Goal: Task Accomplishment & Management: Manage account settings

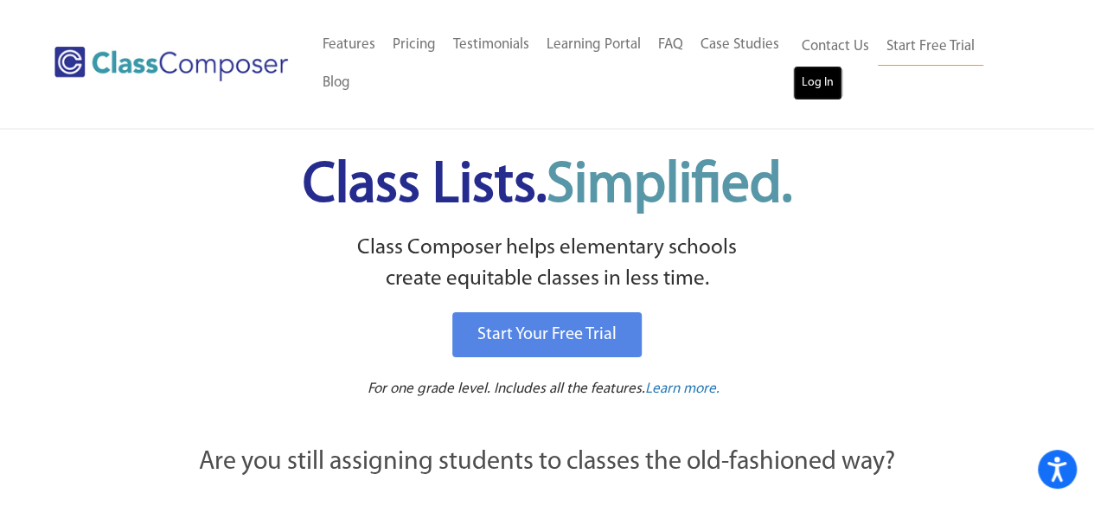
click at [802, 80] on link "Log In" at bounding box center [817, 83] width 49 height 35
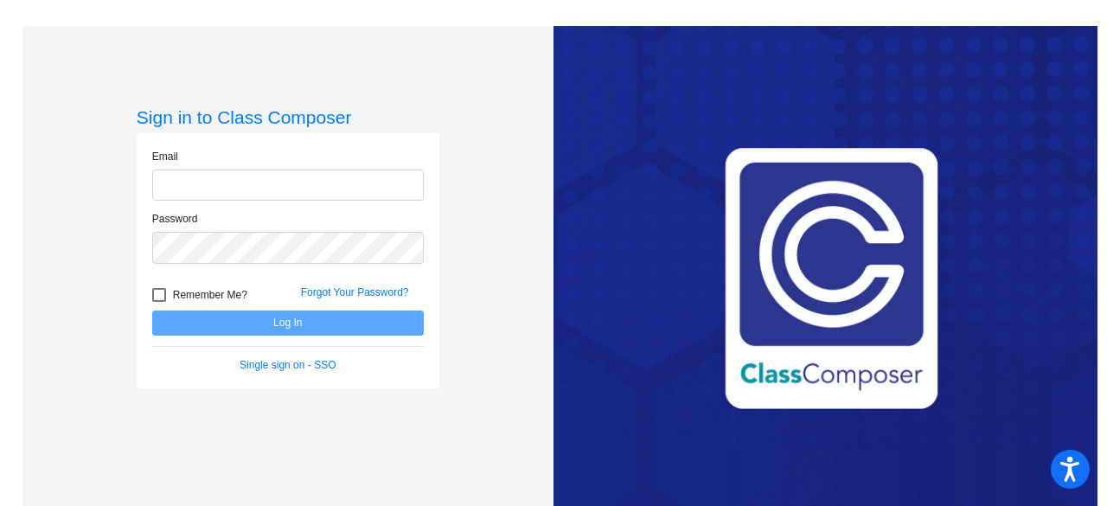
type input "[EMAIL_ADDRESS][DOMAIN_NAME]"
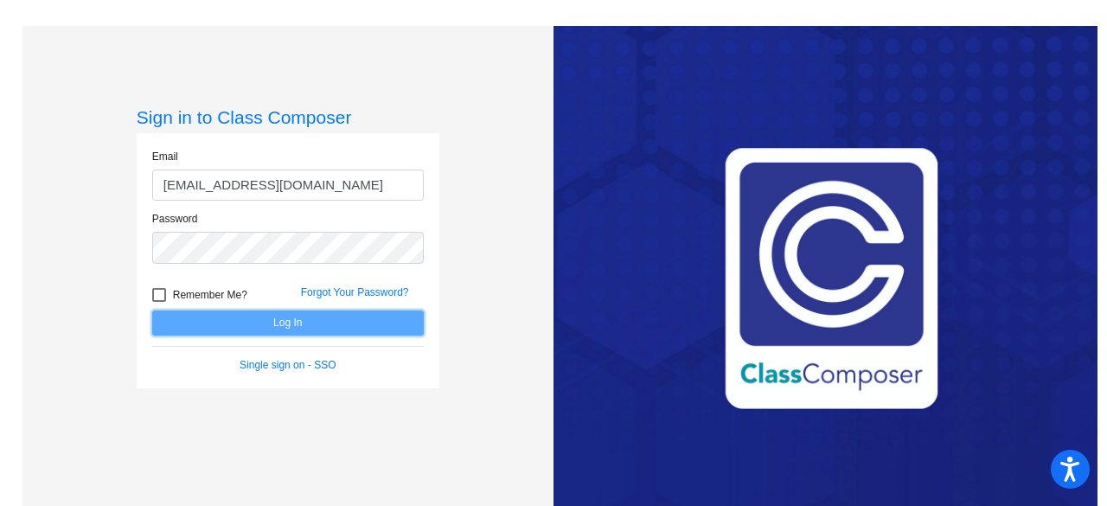
click at [323, 327] on button "Log In" at bounding box center [288, 322] width 272 height 25
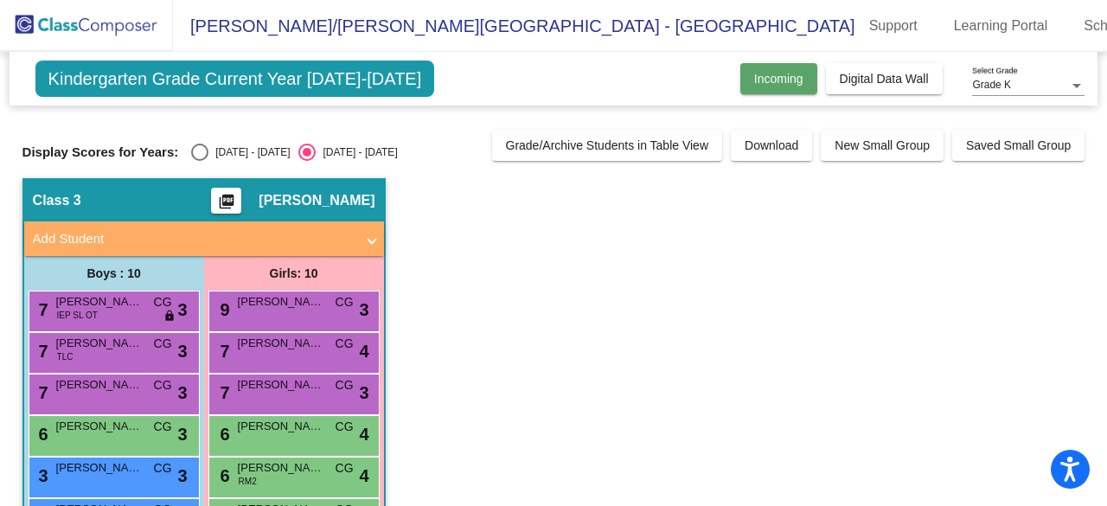
click at [782, 77] on span "Incoming" at bounding box center [778, 79] width 49 height 14
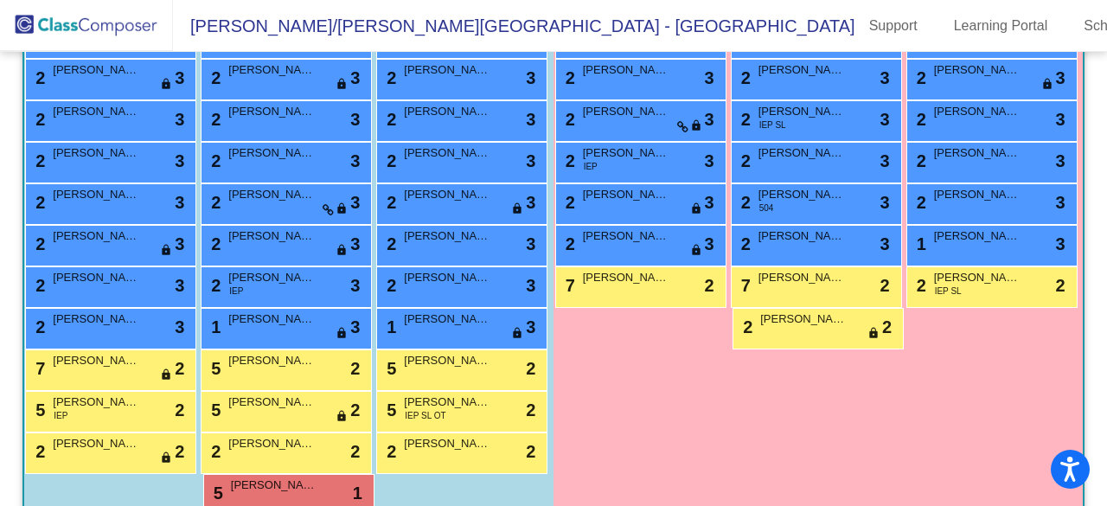
scroll to position [969, 0]
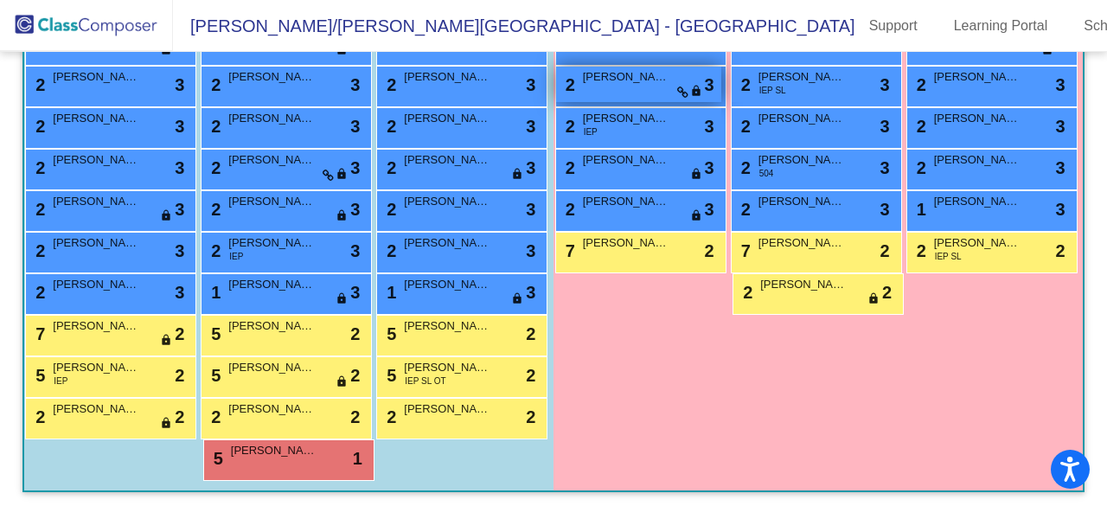
click at [714, 102] on div "2 [PERSON_NAME] lock do_not_disturb_alt 3" at bounding box center [638, 84] width 165 height 35
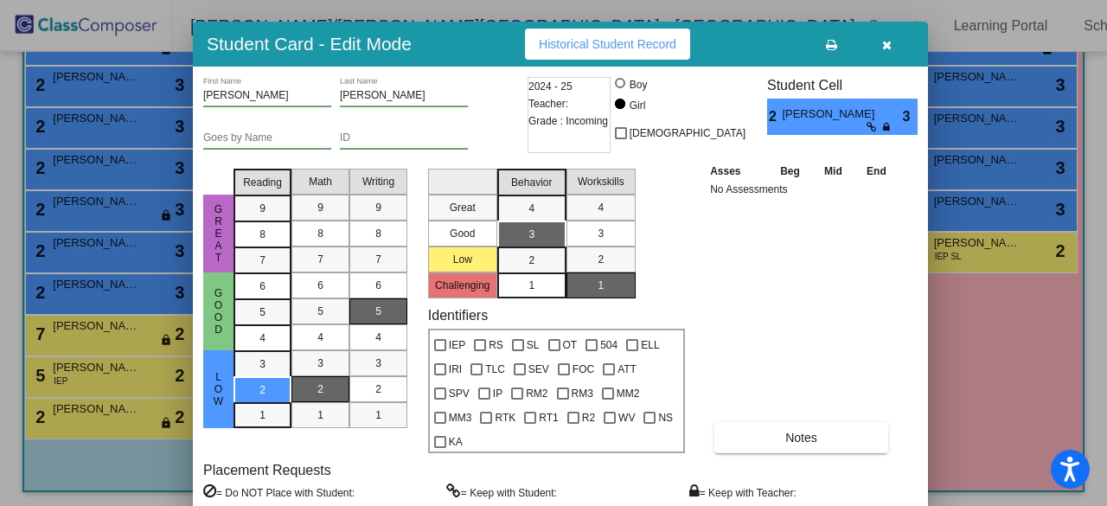
drag, startPoint x: 470, startPoint y: 31, endPoint x: 501, endPoint y: 72, distance: 50.7
click at [501, 67] on div "Student Card - Edit Mode Historical Student Record" at bounding box center [560, 44] width 735 height 45
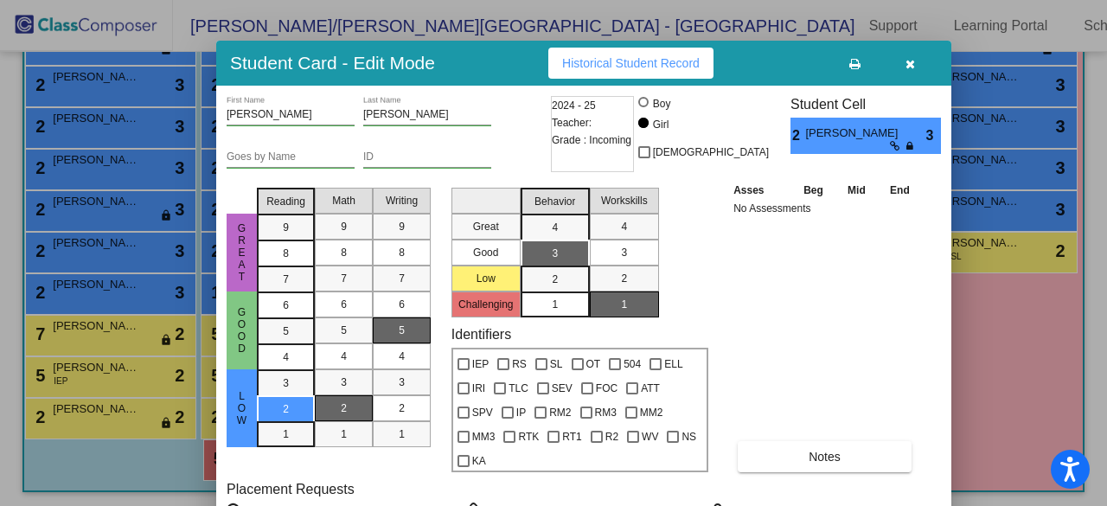
click at [910, 65] on icon "button" at bounding box center [910, 64] width 10 height 12
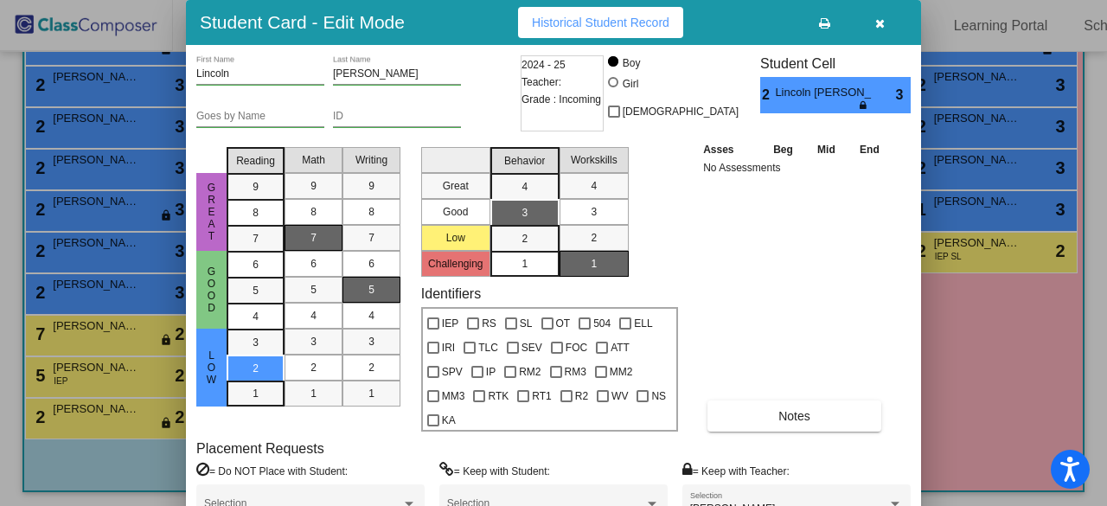
drag, startPoint x: 464, startPoint y: 21, endPoint x: 422, endPoint y: -39, distance: 73.2
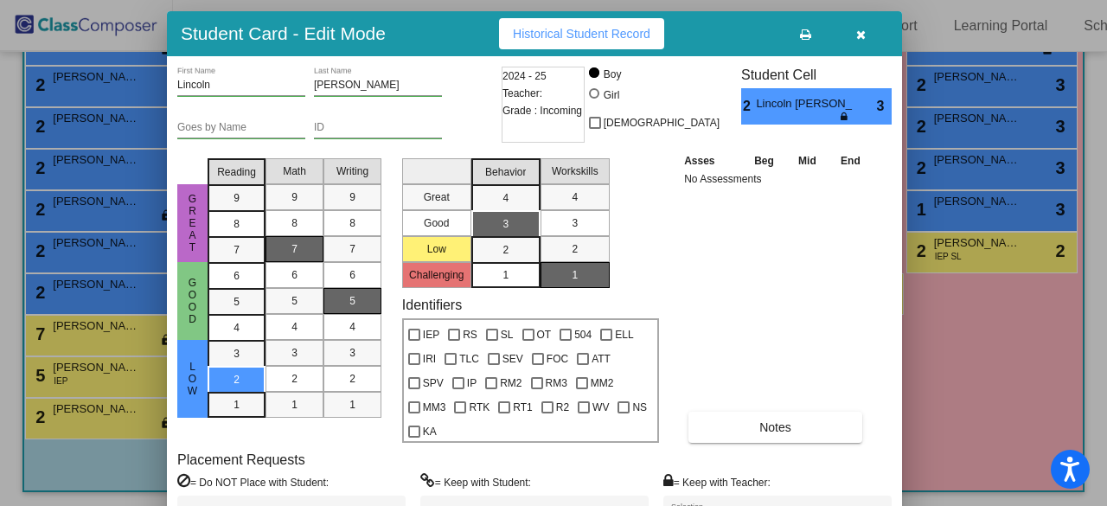
drag, startPoint x: 758, startPoint y: 29, endPoint x: 738, endPoint y: 42, distance: 22.5
click at [738, 42] on div "Student Card - Edit Mode Historical Student Record" at bounding box center [534, 33] width 735 height 45
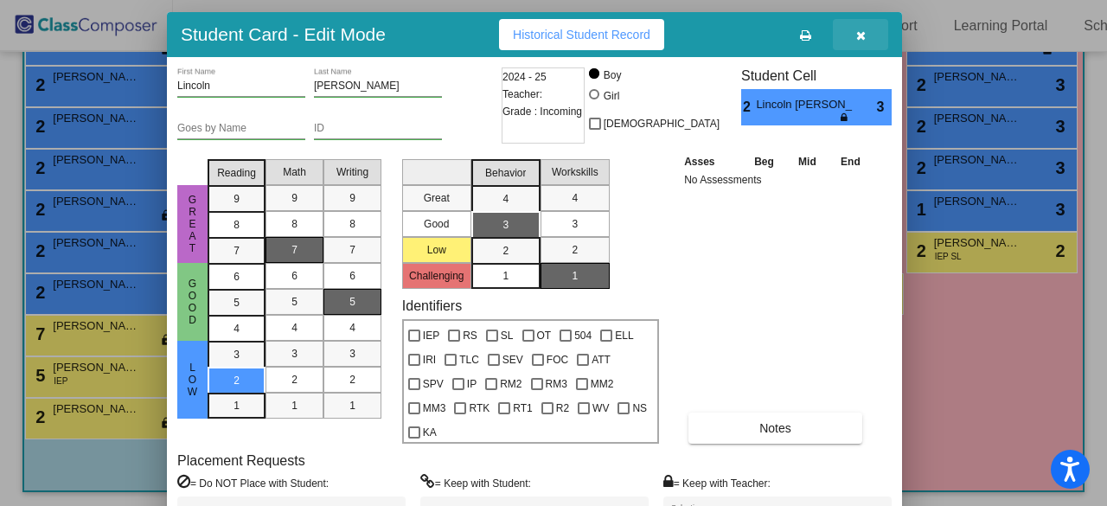
click at [865, 32] on button "button" at bounding box center [860, 34] width 55 height 31
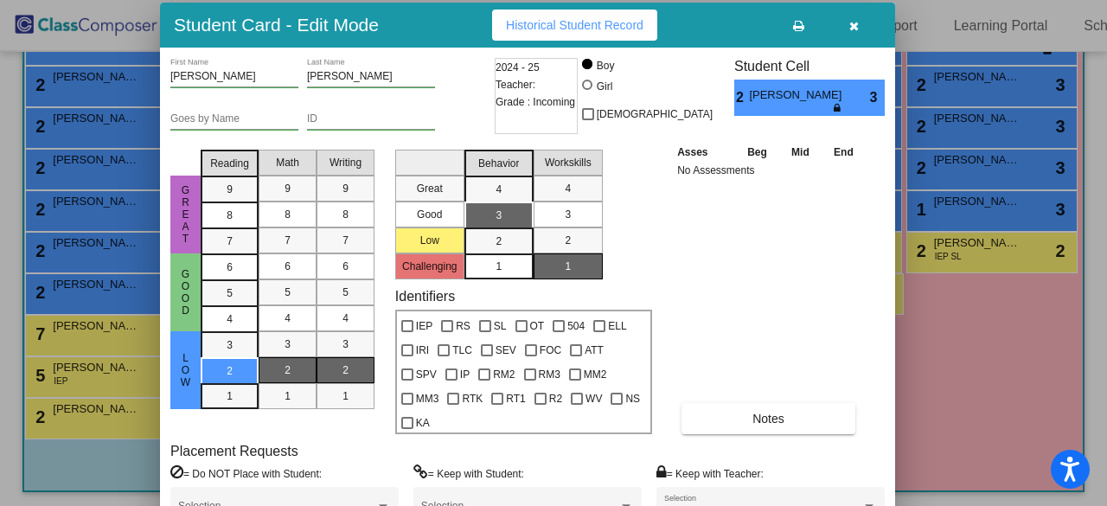
drag, startPoint x: 464, startPoint y: 10, endPoint x: 438, endPoint y: 13, distance: 26.1
click at [438, 13] on div "Student Card - Edit Mode Historical Student Record" at bounding box center [527, 25] width 735 height 45
click at [861, 22] on button "button" at bounding box center [853, 25] width 55 height 31
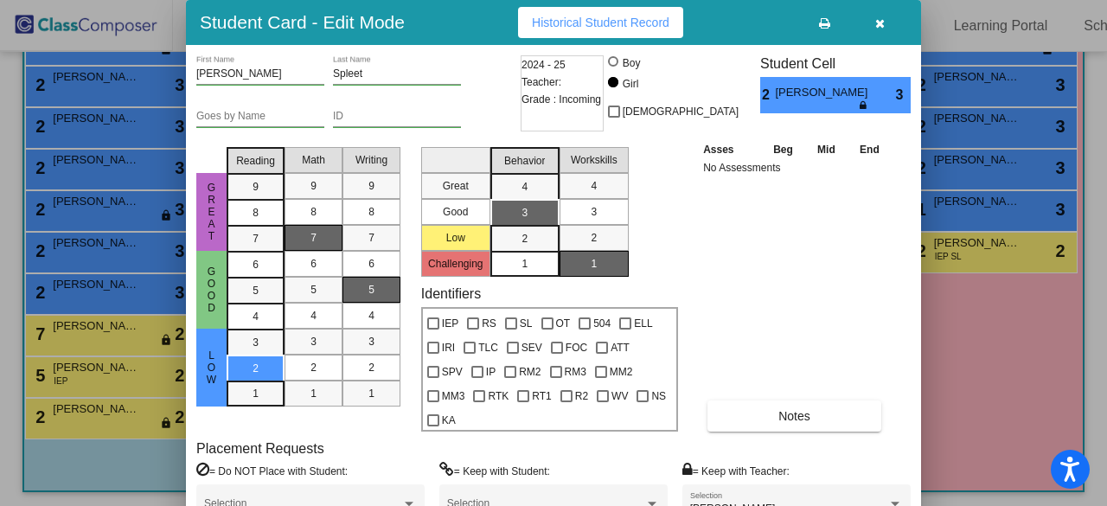
drag, startPoint x: 476, startPoint y: 16, endPoint x: 414, endPoint y: -37, distance: 81.5
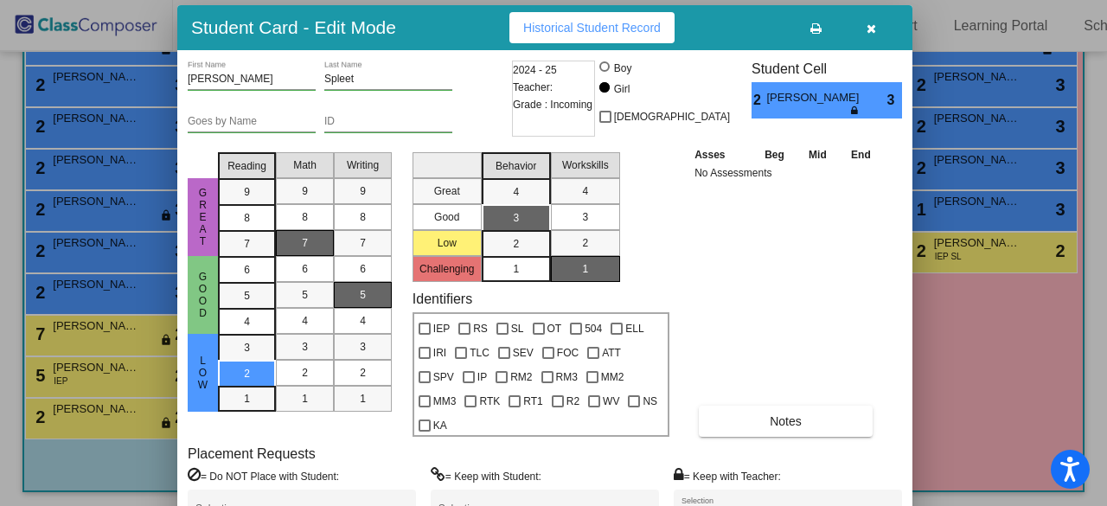
drag, startPoint x: 414, startPoint y: -37, endPoint x: 393, endPoint y: 37, distance: 77.2
click at [393, 37] on h3 "Student Card - Edit Mode" at bounding box center [293, 27] width 205 height 22
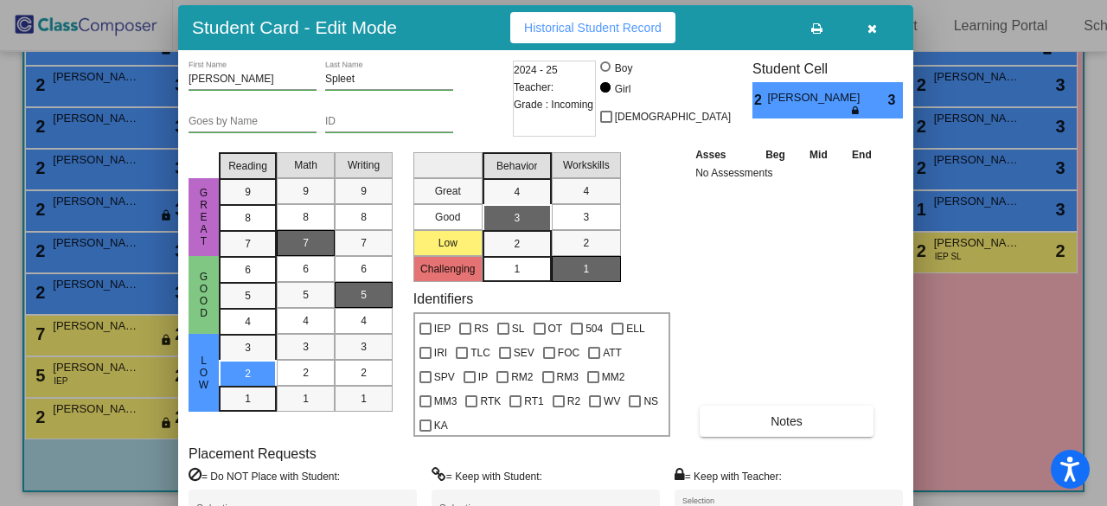
click at [868, 29] on icon "button" at bounding box center [872, 28] width 10 height 12
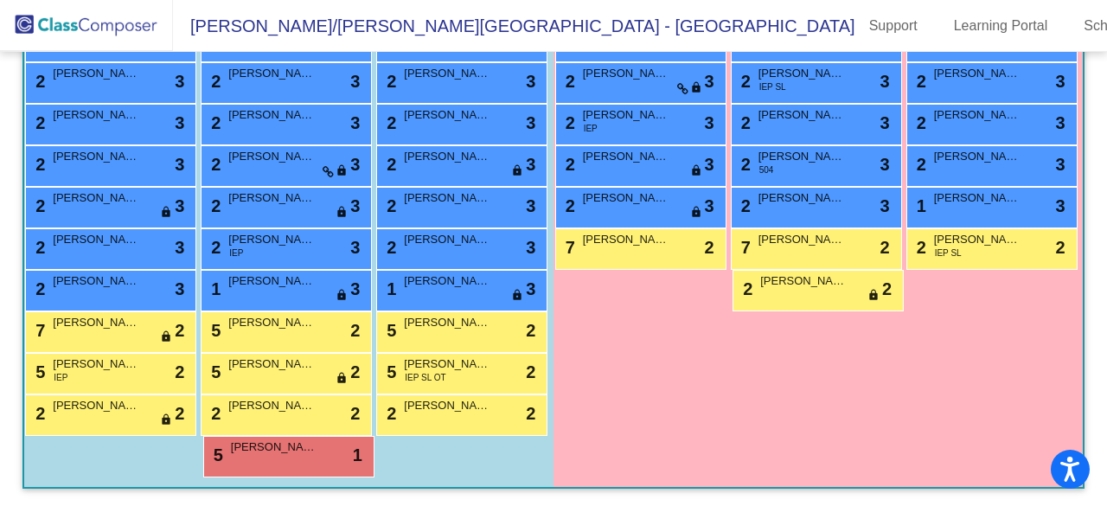
scroll to position [1282, 0]
click at [758, 207] on span "[PERSON_NAME]" at bounding box center [801, 197] width 86 height 17
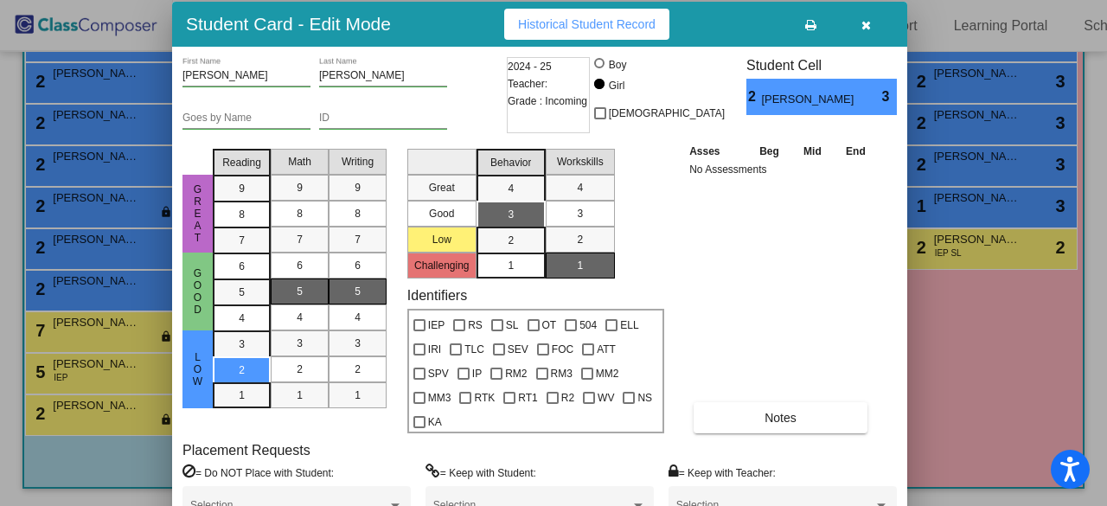
drag, startPoint x: 455, startPoint y: 21, endPoint x: 441, endPoint y: 22, distance: 13.9
click at [441, 22] on div "Student Card - Edit Mode Historical Student Record" at bounding box center [539, 24] width 735 height 45
click at [861, 23] on icon "button" at bounding box center [866, 25] width 10 height 12
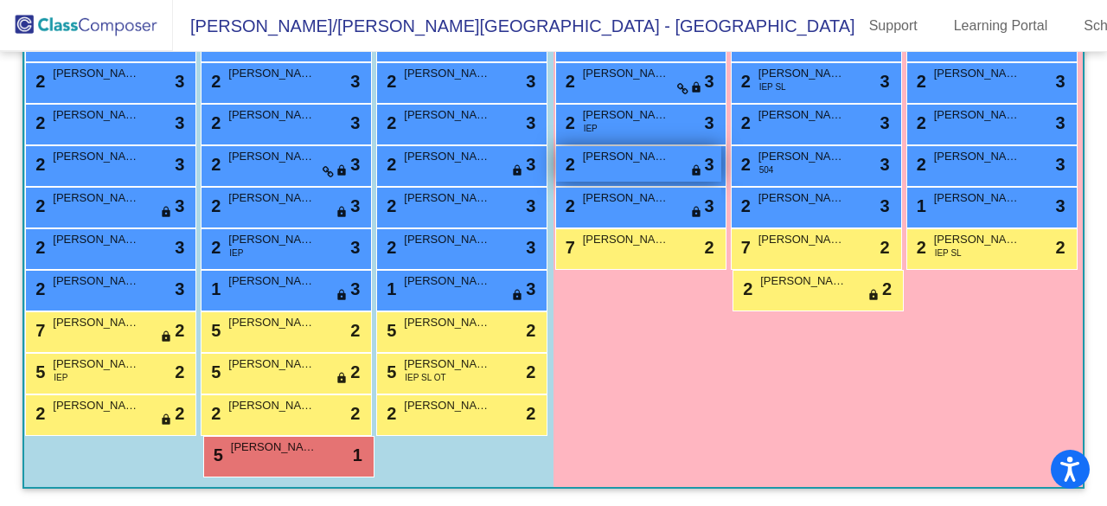
click at [701, 182] on div "2 [PERSON_NAME] lock do_not_disturb_alt 3" at bounding box center [638, 163] width 165 height 35
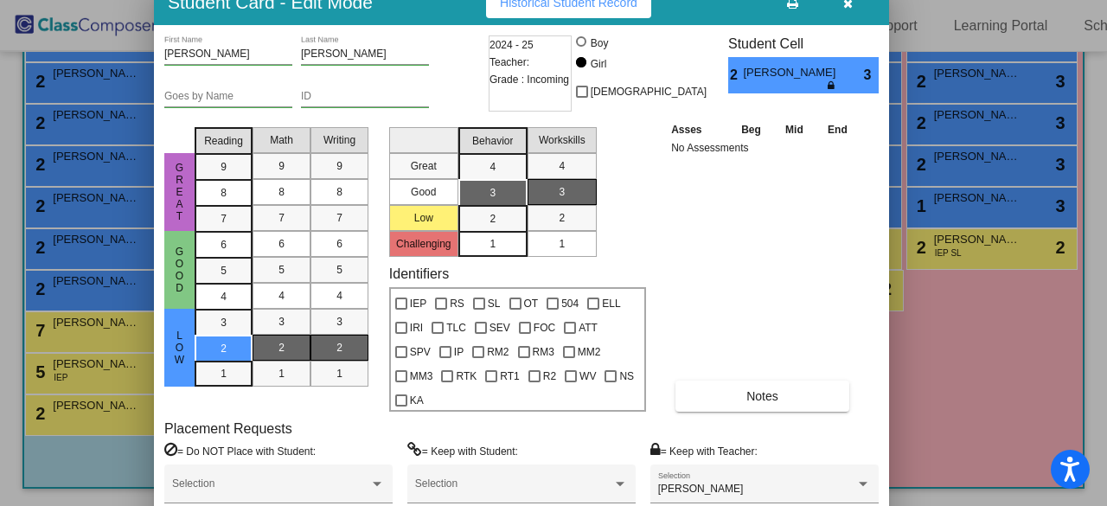
click at [437, 25] on div "Student Card - Edit Mode Historical Student Record" at bounding box center [521, 2] width 735 height 45
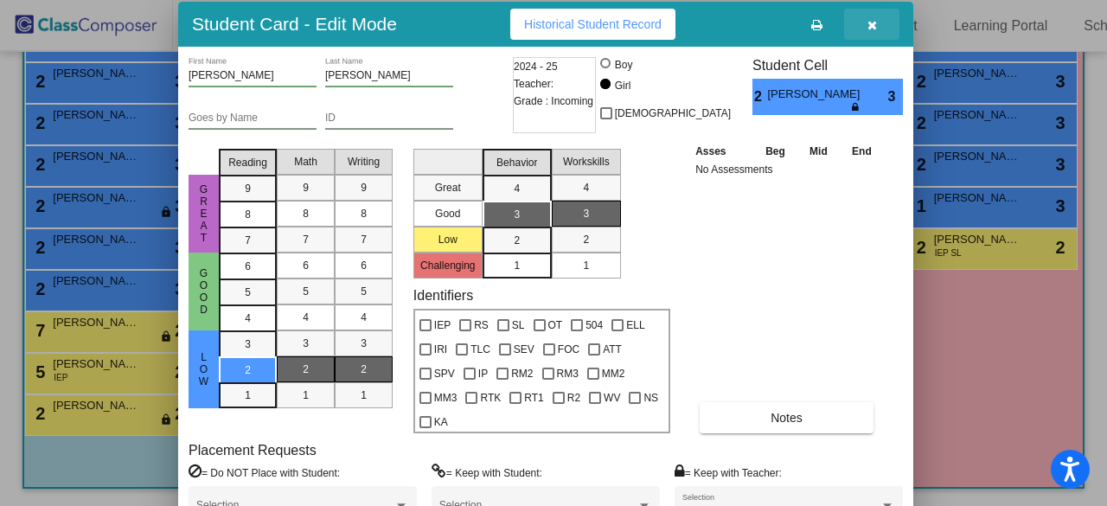
click at [868, 23] on icon "button" at bounding box center [872, 25] width 10 height 12
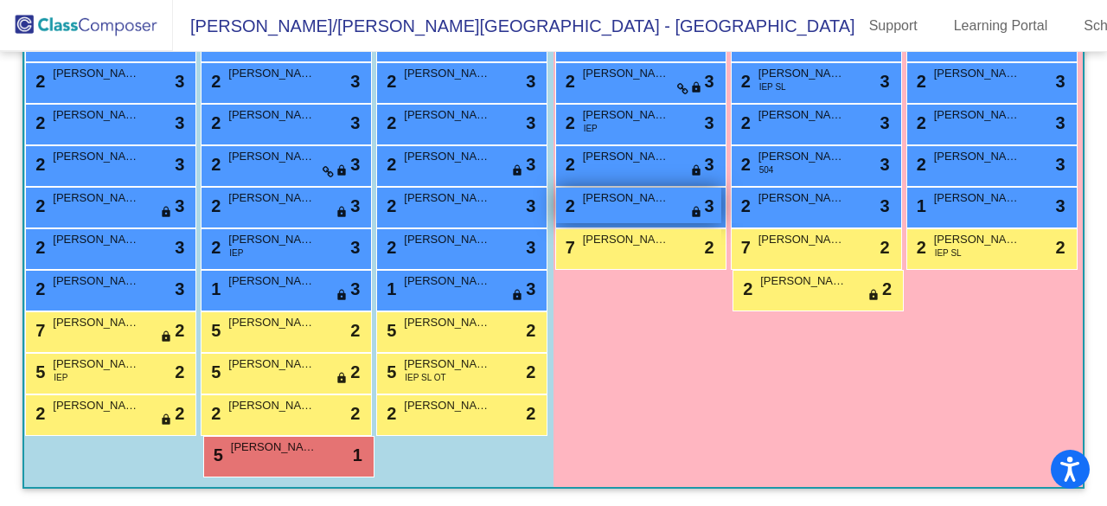
click at [721, 223] on div "2 [PERSON_NAME] lock do_not_disturb_alt 3" at bounding box center [638, 205] width 165 height 35
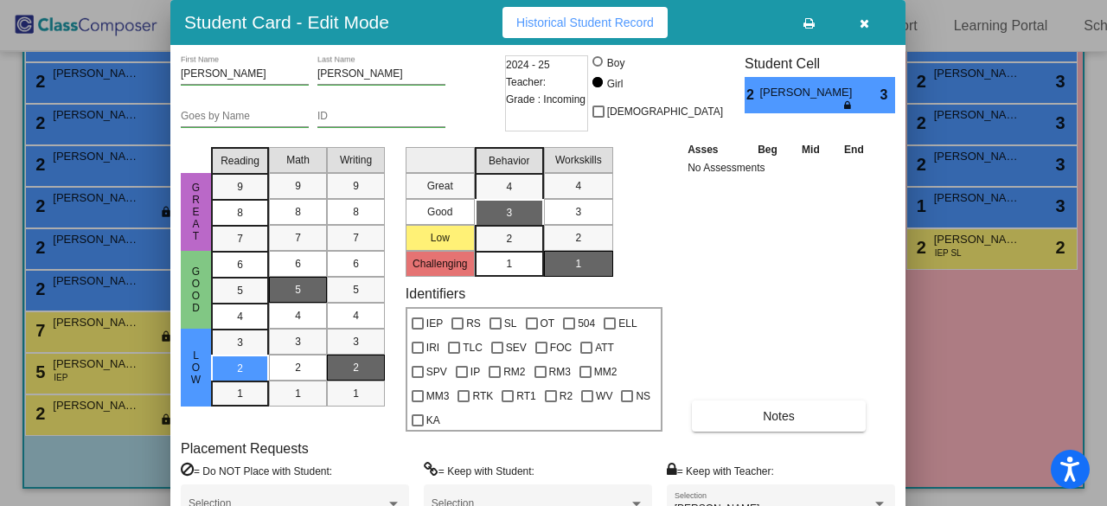
drag, startPoint x: 455, startPoint y: 31, endPoint x: 439, endPoint y: 31, distance: 15.6
click at [439, 31] on div "Student Card - Edit Mode Historical Student Record" at bounding box center [537, 22] width 735 height 45
click at [861, 16] on span "button" at bounding box center [865, 23] width 10 height 14
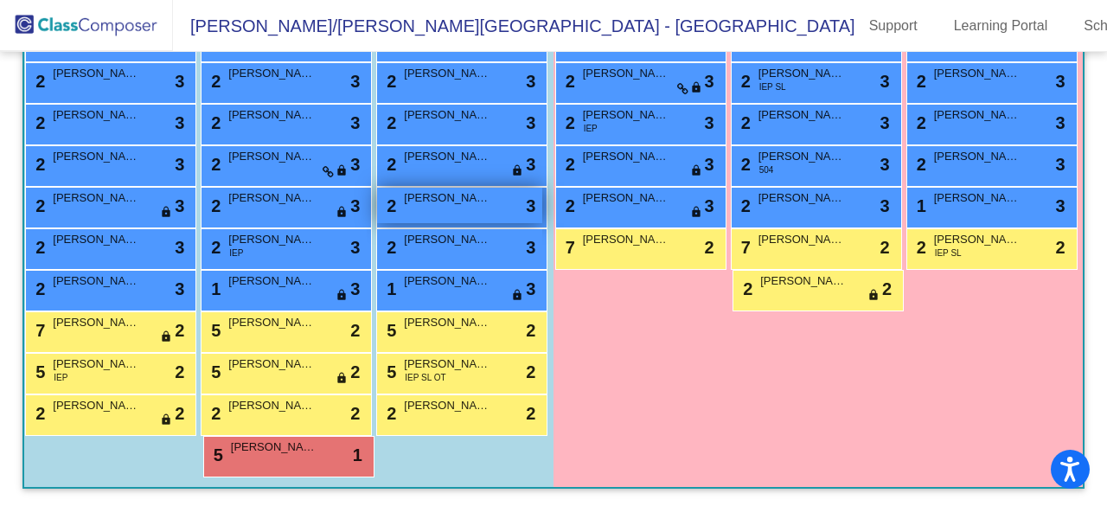
click at [404, 207] on span "[PERSON_NAME]" at bounding box center [447, 197] width 86 height 17
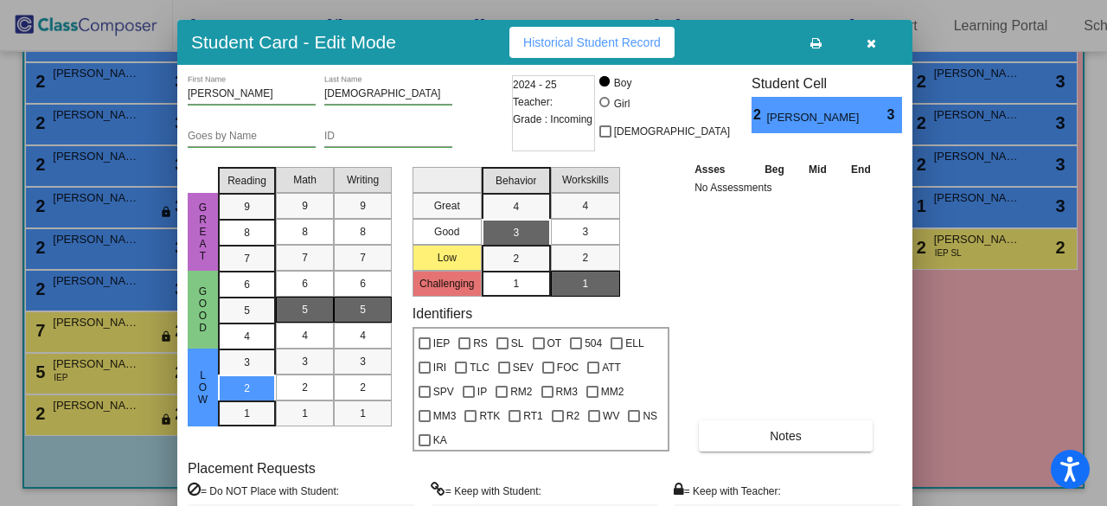
drag, startPoint x: 431, startPoint y: 34, endPoint x: 450, endPoint y: 86, distance: 55.3
click at [450, 65] on div "Student Card - Edit Mode Historical Student Record" at bounding box center [544, 42] width 735 height 45
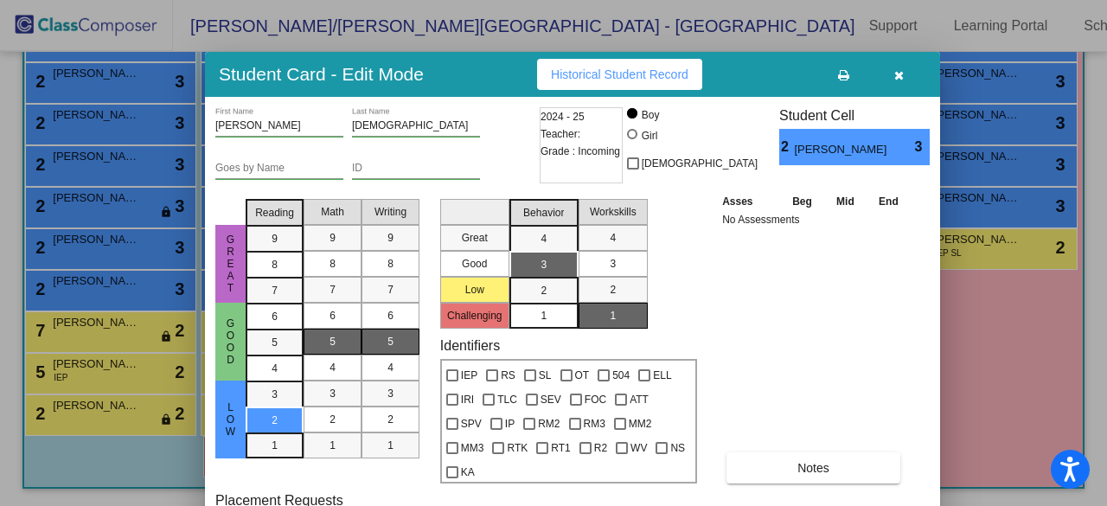
click at [900, 76] on icon "button" at bounding box center [899, 75] width 10 height 12
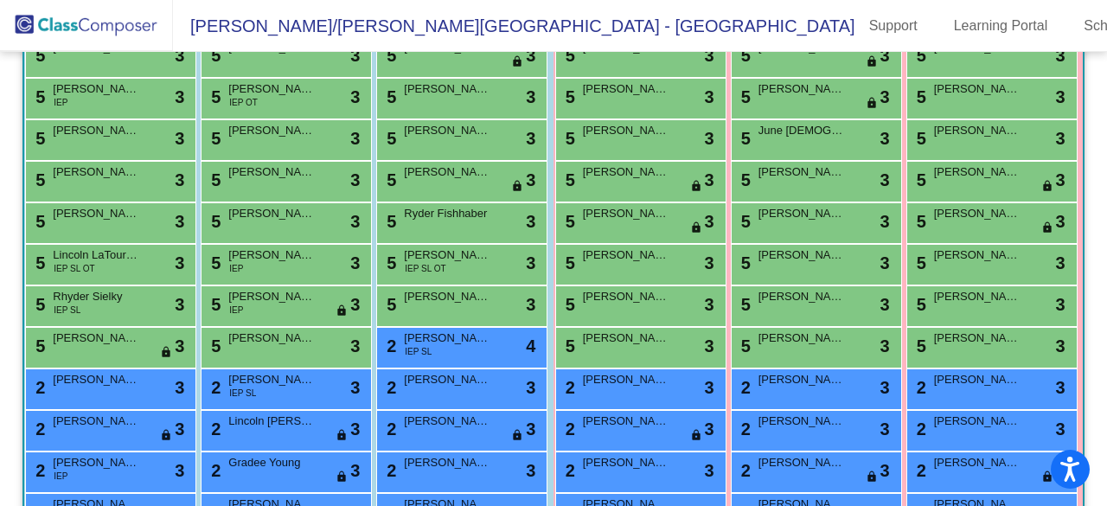
scroll to position [502, 0]
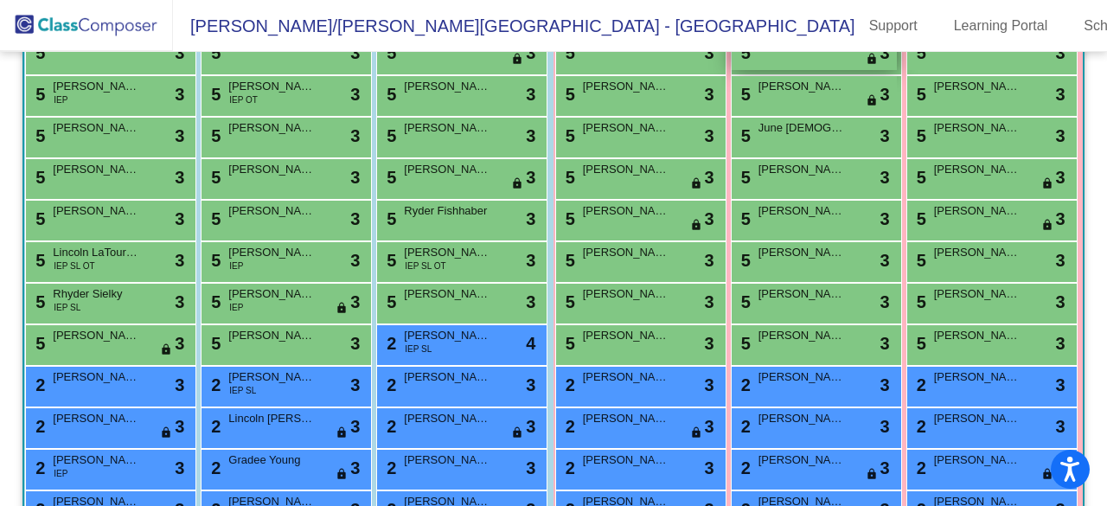
click at [882, 70] on div "5 [PERSON_NAME] lock do_not_disturb_alt 3" at bounding box center [814, 52] width 165 height 35
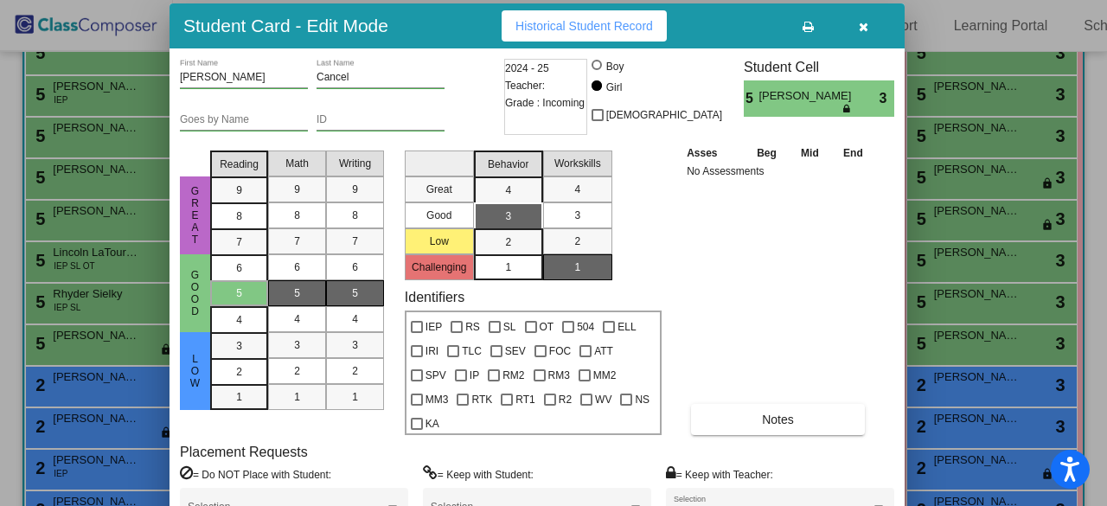
drag, startPoint x: 492, startPoint y: 22, endPoint x: 483, endPoint y: 24, distance: 9.9
click at [483, 24] on div "Student Card - Edit Mode Historical Student Record" at bounding box center [536, 25] width 735 height 45
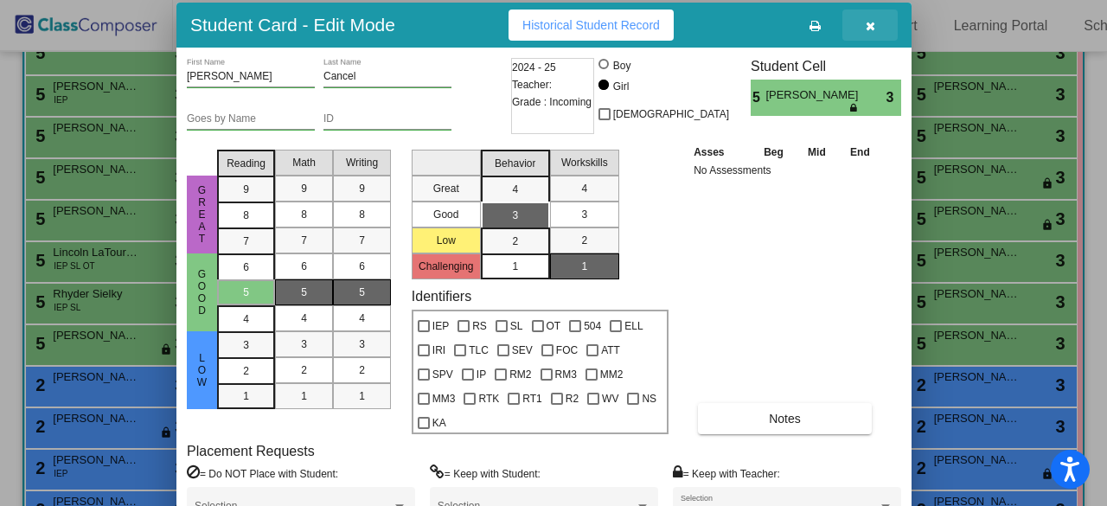
click at [868, 23] on icon "button" at bounding box center [871, 26] width 10 height 12
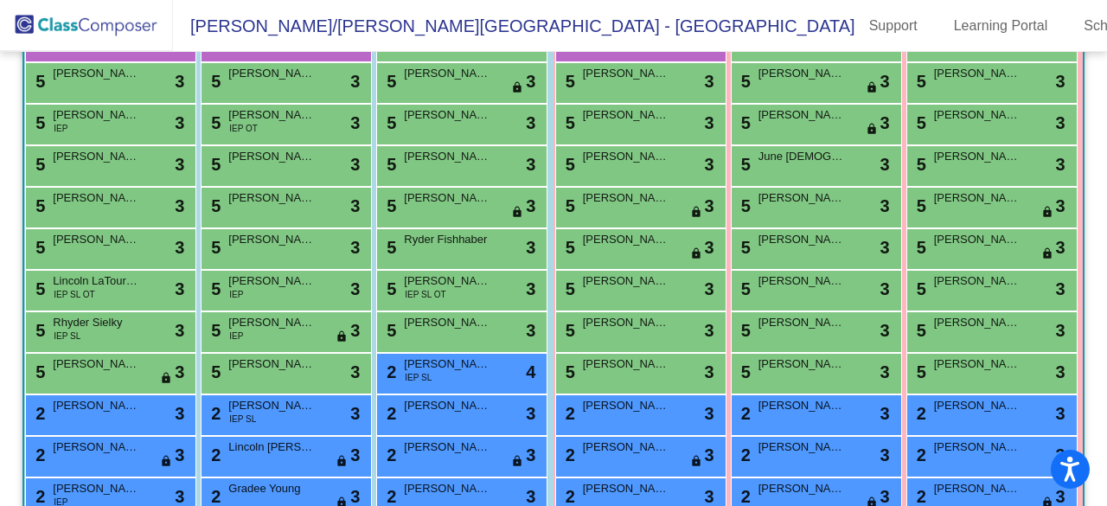
scroll to position [481, 0]
